Goal: Task Accomplishment & Management: Complete application form

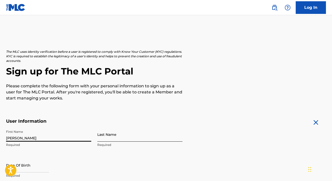
type input "[PERSON_NAME]"
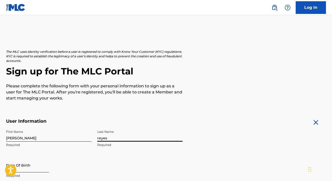
type input "reyes"
select select "8"
select select "2025"
type input "07311991"
click at [116, 154] on div "First Name [PERSON_NAME] Required Last Name [PERSON_NAME] Required Date Of Birt…" at bounding box center [94, 157] width 176 height 61
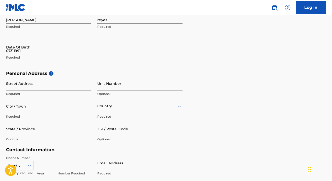
scroll to position [120, 0]
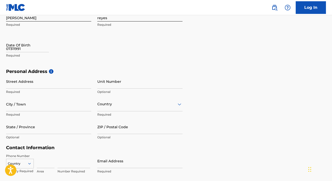
click at [63, 70] on h5 "Personal Address i" at bounding box center [166, 72] width 320 height 6
type input "1740 grand"
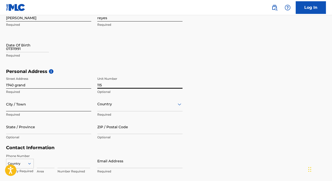
type input "115"
click at [75, 101] on input "City / Town" at bounding box center [48, 104] width 85 height 14
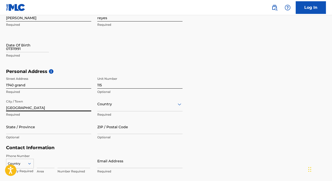
type input "[GEOGRAPHIC_DATA]"
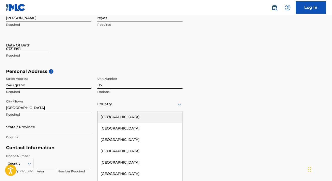
click at [124, 109] on div "[GEOGRAPHIC_DATA], 1 of 223. 223 results available. Use Up and Down to choose o…" at bounding box center [139, 104] width 85 height 14
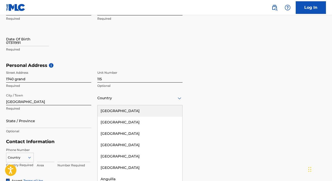
click at [118, 113] on div "[GEOGRAPHIC_DATA]" at bounding box center [140, 110] width 85 height 11
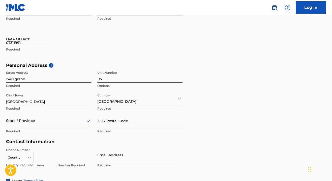
scroll to position [149, 0]
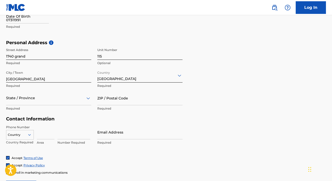
click at [53, 105] on div "State / Province" at bounding box center [48, 98] width 85 height 14
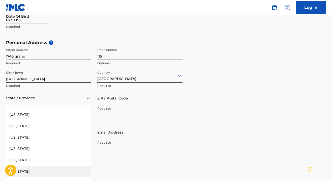
scroll to position [325, 0]
click at [41, 170] on div "[US_STATE]" at bounding box center [48, 171] width 85 height 11
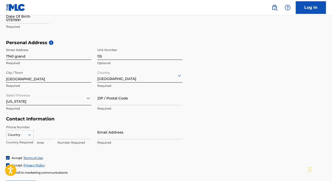
click at [106, 139] on div "Email Address Required" at bounding box center [139, 136] width 85 height 23
type input "[EMAIL_ADDRESS][DOMAIN_NAME]"
click at [242, 137] on form "User Information First Name [PERSON_NAME] Required Last Name [PERSON_NAME] Requ…" at bounding box center [166, 82] width 320 height 224
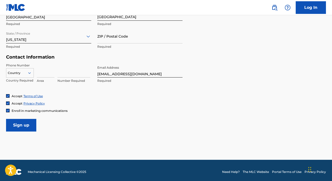
scroll to position [214, 0]
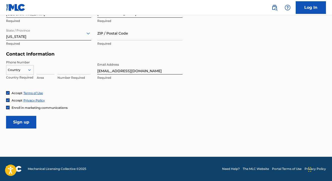
click at [31, 68] on icon at bounding box center [29, 70] width 5 height 5
drag, startPoint x: 35, startPoint y: 123, endPoint x: 49, endPoint y: 75, distance: 50.0
click at [50, 75] on form "User Information First Name [PERSON_NAME] Required Last Name [PERSON_NAME] Requ…" at bounding box center [166, 17] width 320 height 224
click at [45, 69] on input at bounding box center [46, 67] width 18 height 14
type input "347"
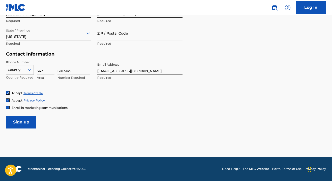
type input "6013479"
click at [30, 67] on div at bounding box center [19, 70] width 27 height 6
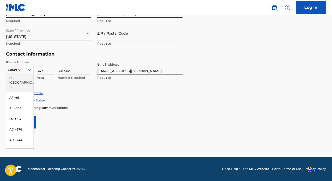
click at [23, 75] on div "US, [GEOGRAPHIC_DATA] +1" at bounding box center [19, 83] width 27 height 20
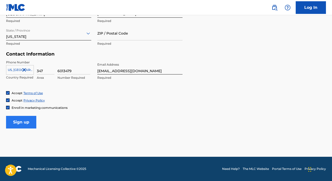
click at [21, 119] on input "Sign up" at bounding box center [21, 122] width 30 height 13
type input "10453"
click at [25, 125] on input "Sign up" at bounding box center [21, 122] width 30 height 13
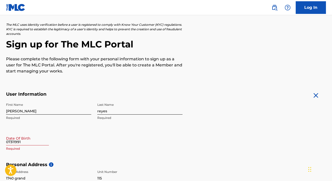
scroll to position [27, 0]
click at [18, 141] on input "07311991" at bounding box center [27, 138] width 43 height 14
select select "8"
select select "2025"
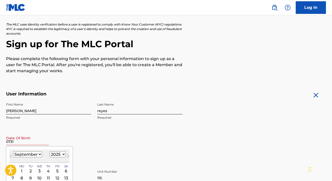
type input "0731"
select select "6"
select select "1991"
click at [97, 139] on div "First Name [PERSON_NAME] Required Last Name [PERSON_NAME] Required Date Of Birt…" at bounding box center [94, 130] width 176 height 61
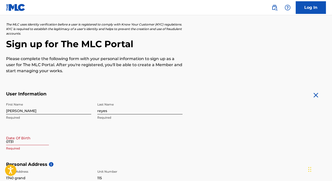
click at [81, 155] on div "First Name [PERSON_NAME] Required Last Name [PERSON_NAME] Required Date Of Birt…" at bounding box center [94, 130] width 176 height 61
select select "8"
select select "2025"
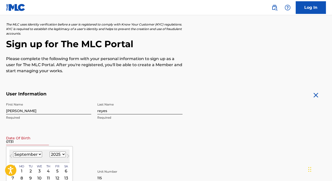
click at [44, 141] on input "0731" at bounding box center [27, 138] width 43 height 14
select select "7"
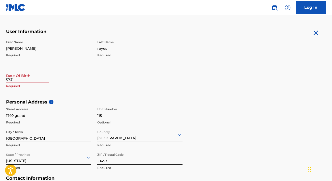
scroll to position [90, 0]
click at [27, 78] on input "0731" at bounding box center [27, 75] width 43 height 14
select select "8"
select select "2025"
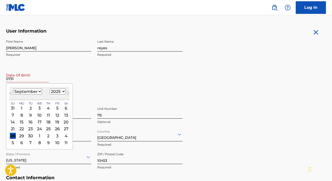
select select "6"
select select "1991"
click at [37, 135] on div "31" at bounding box center [40, 136] width 6 height 6
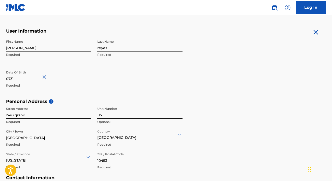
click at [271, 117] on div "Personal Address i Street Address [STREET_ADDRESS] Required State / Province [U…" at bounding box center [166, 137] width 320 height 76
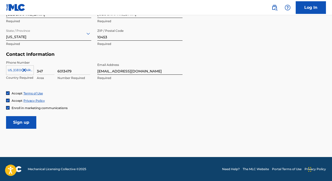
scroll to position [213, 0]
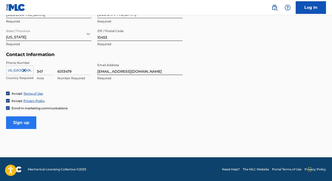
click at [26, 121] on input "Sign up" at bounding box center [21, 122] width 30 height 13
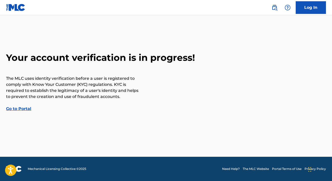
click at [15, 107] on link "Go to Portal" at bounding box center [18, 108] width 25 height 5
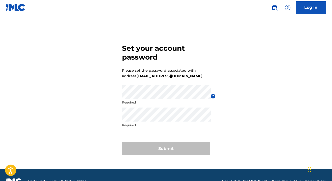
click at [275, 46] on div "Set your account password Please set the password associated with address [EMAI…" at bounding box center [166, 98] width 332 height 141
click at [101, 102] on div "Set your account password Please set the password associated with address mr.no…" at bounding box center [166, 98] width 332 height 141
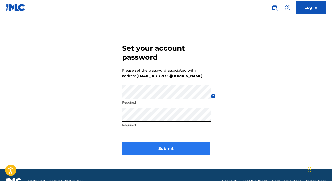
click at [155, 147] on button "Submit" at bounding box center [166, 148] width 88 height 13
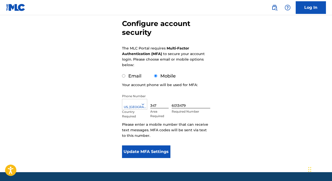
scroll to position [48, 0]
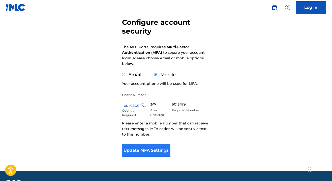
click at [147, 151] on button "Update MFA Settings" at bounding box center [146, 150] width 49 height 13
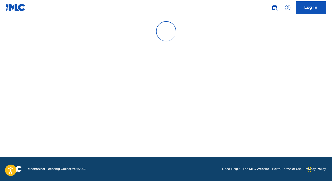
scroll to position [0, 0]
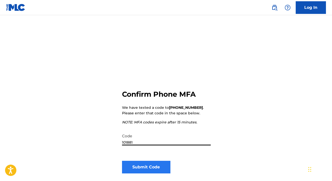
type input "101881"
click at [155, 169] on button "Submit Code" at bounding box center [146, 167] width 49 height 13
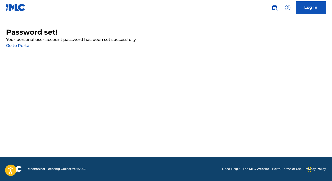
click at [20, 46] on link "Go to Portal" at bounding box center [18, 45] width 24 height 5
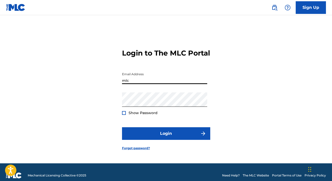
click at [140, 84] on input "mlc" at bounding box center [164, 77] width 85 height 14
type input "m"
type input "[EMAIL_ADDRESS][DOMAIN_NAME]"
click at [166, 138] on button "Login" at bounding box center [166, 133] width 88 height 13
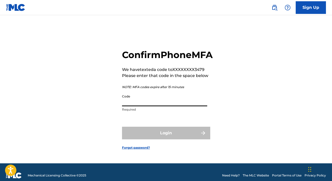
click at [129, 106] on input "Code" at bounding box center [164, 99] width 85 height 14
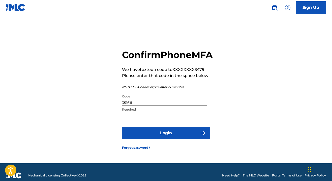
type input "351611"
click at [166, 139] on button "Login" at bounding box center [166, 133] width 88 height 13
